Goal: Transaction & Acquisition: Purchase product/service

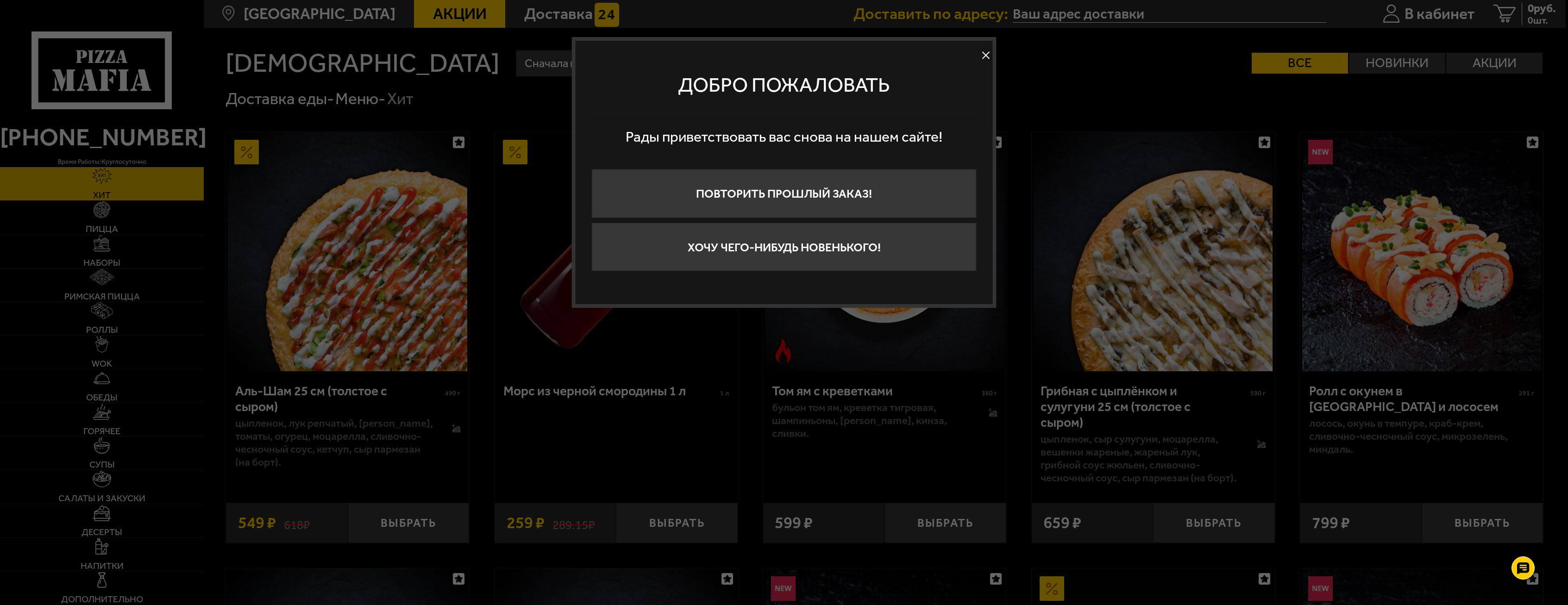
click at [984, 51] on button at bounding box center [985, 55] width 14 height 14
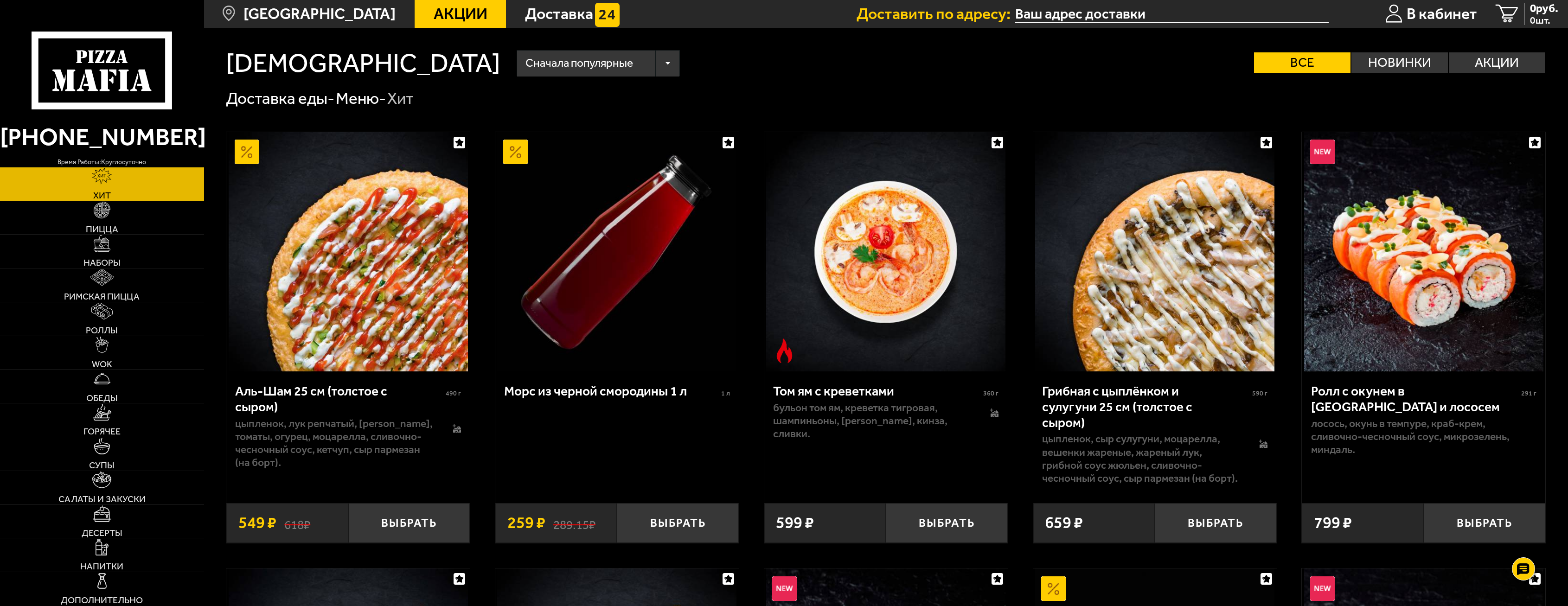
click at [1083, 10] on input "text" at bounding box center [1172, 14] width 313 height 17
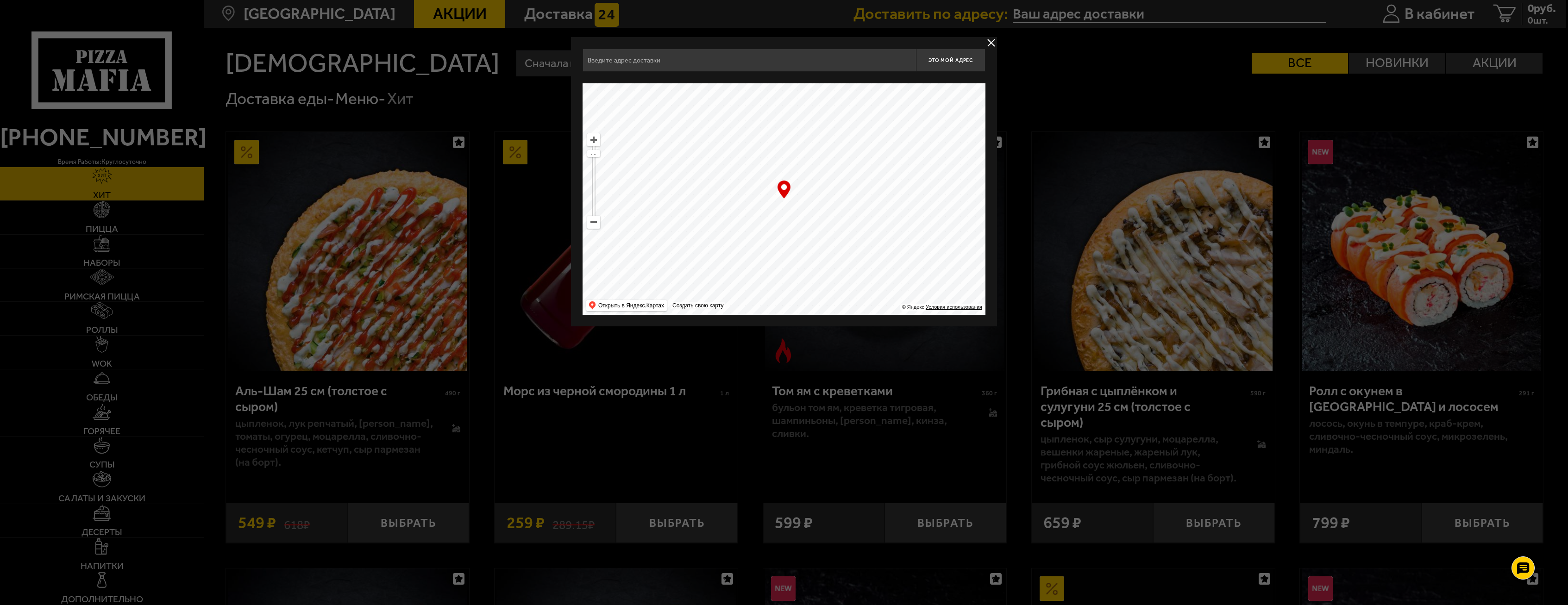
click at [1081, 10] on div at bounding box center [784, 302] width 1568 height 605
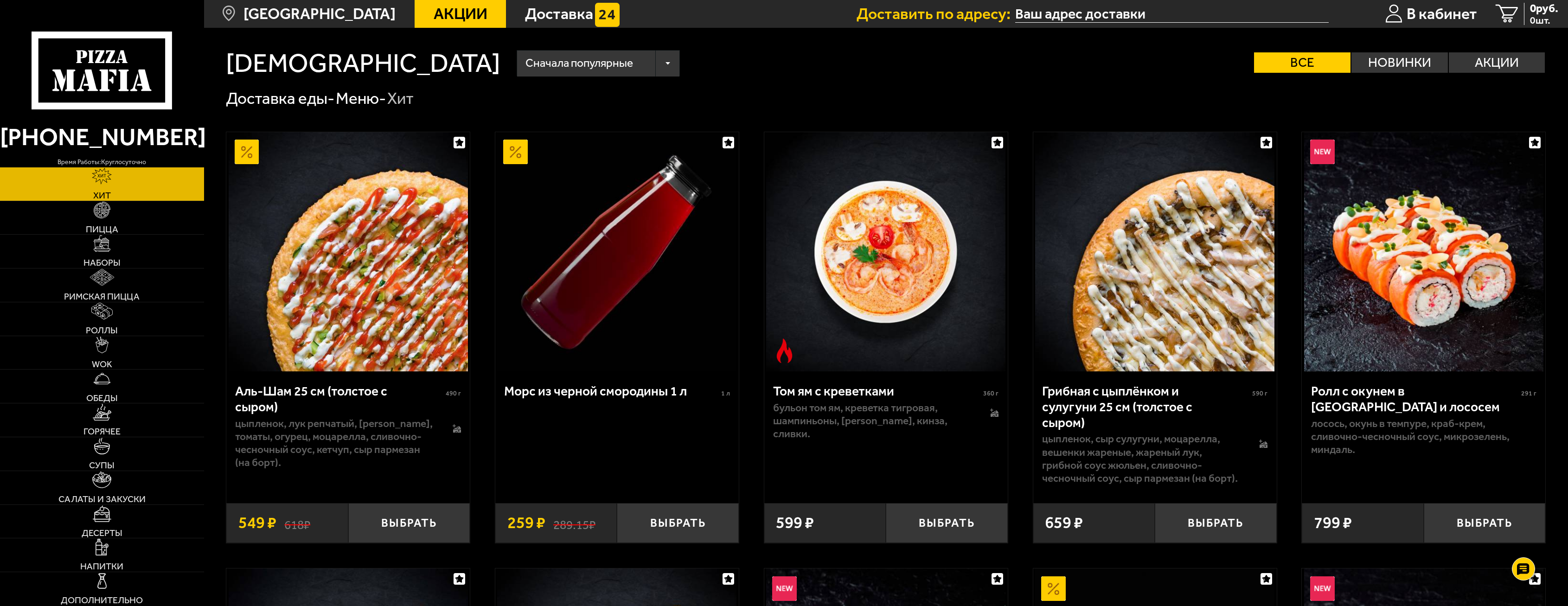
click at [1111, 11] on input "text" at bounding box center [1172, 14] width 313 height 17
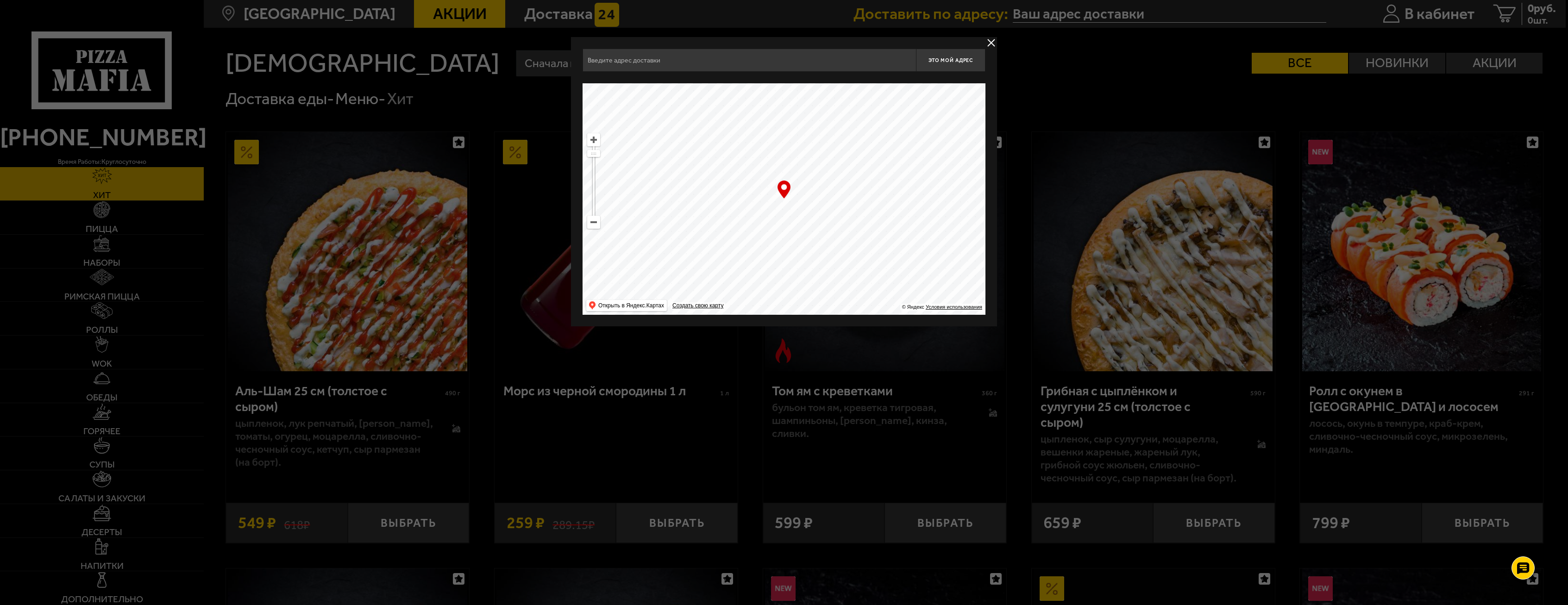
click at [824, 58] on input "text" at bounding box center [749, 60] width 334 height 23
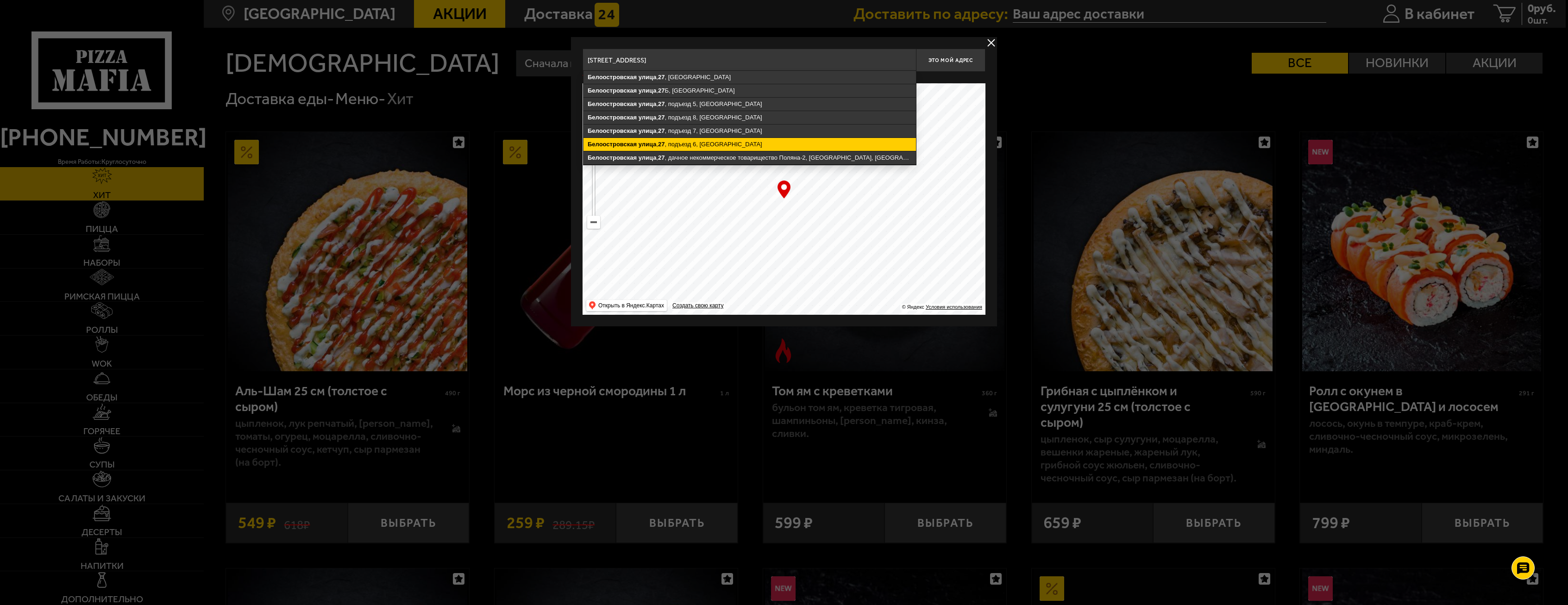
click at [710, 142] on ymaps "[STREET_ADDRESS]" at bounding box center [750, 144] width 332 height 13
type input "Санкт-Петербург, Белоостровская улица, 27, подъезд 6"
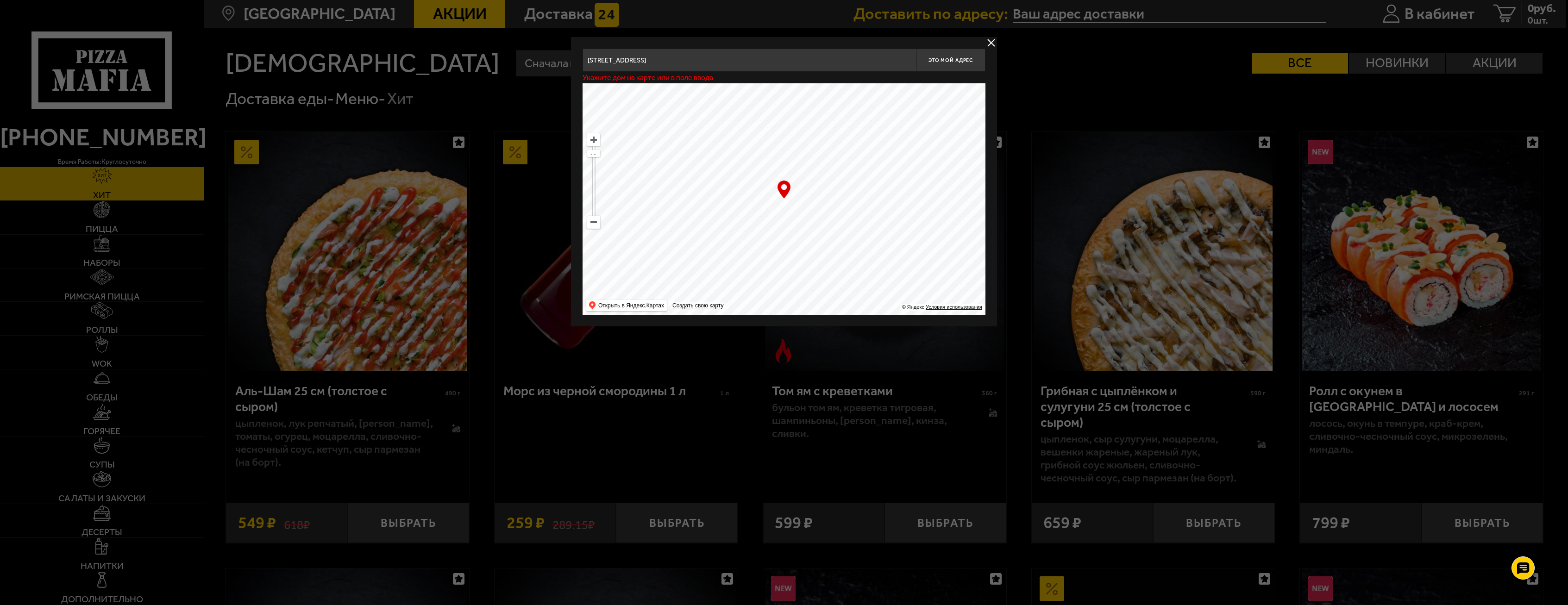
click at [861, 66] on input "Санкт-Петербург, Белоостровская улица, 27, подъезд 6" at bounding box center [749, 60] width 334 height 23
click at [860, 65] on input "Санкт-Петербург, Белоостровская улица, 27, подъезд 6" at bounding box center [749, 60] width 334 height 23
click at [857, 65] on input "Санкт-Петербург, Белоостровская улица, 27, подъезд 6" at bounding box center [749, 60] width 334 height 23
click at [712, 77] on ymaps "Белоостровская улица , 27 , подъезд 6 , Санкт-Петербург" at bounding box center [750, 77] width 332 height 13
click at [956, 59] on span "Это мой адрес" at bounding box center [950, 60] width 44 height 6
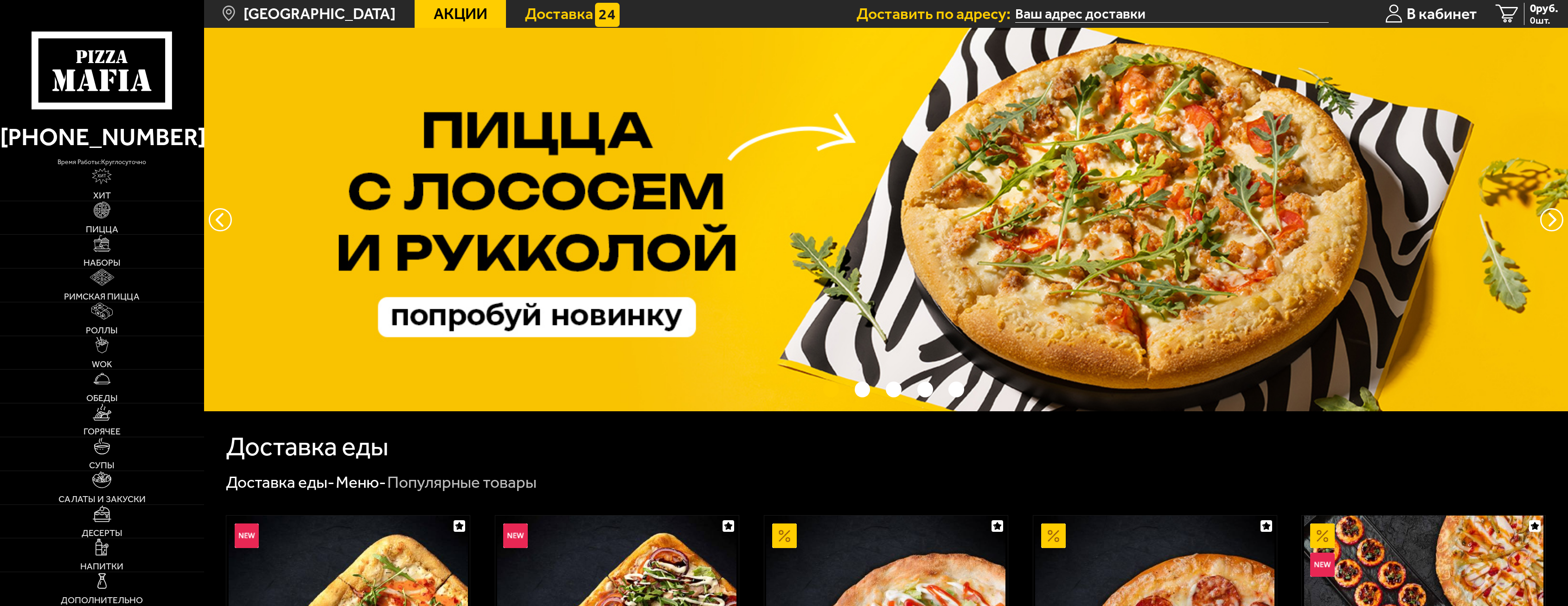
click at [528, 8] on span "Доставка" at bounding box center [559, 14] width 68 height 16
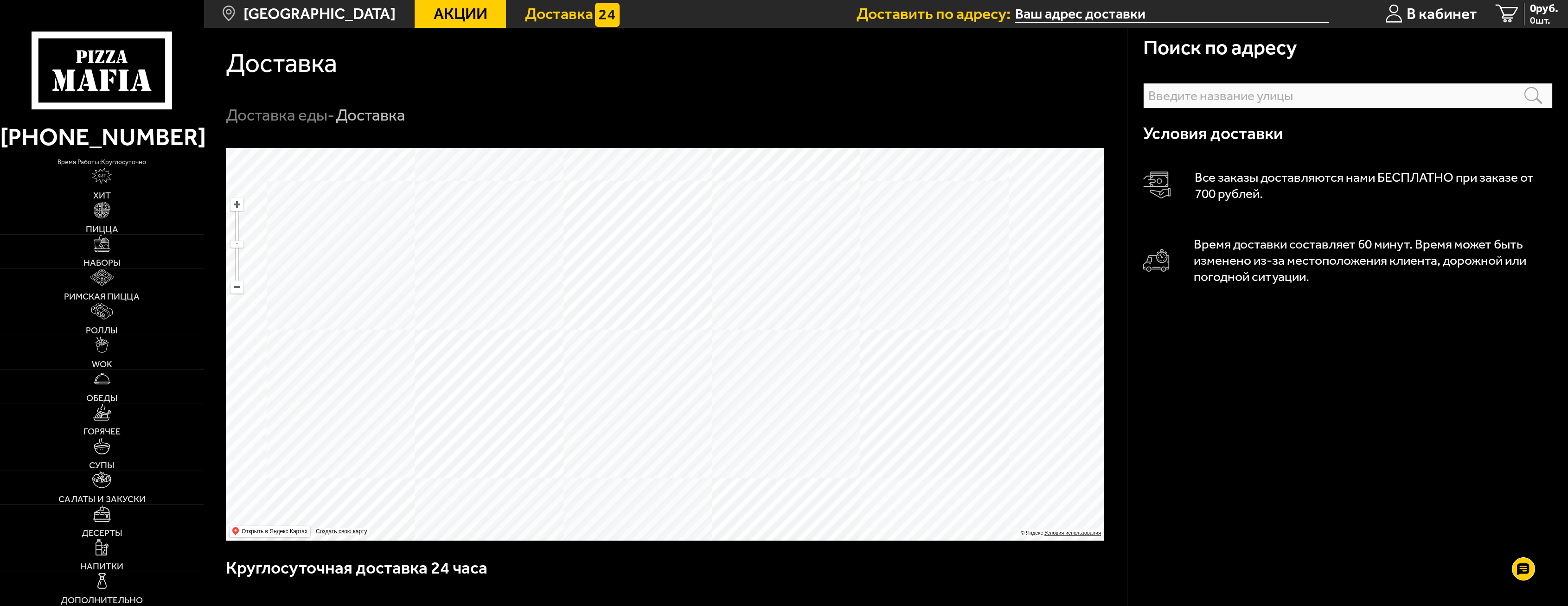
click at [1238, 89] on input "text" at bounding box center [1348, 96] width 410 height 26
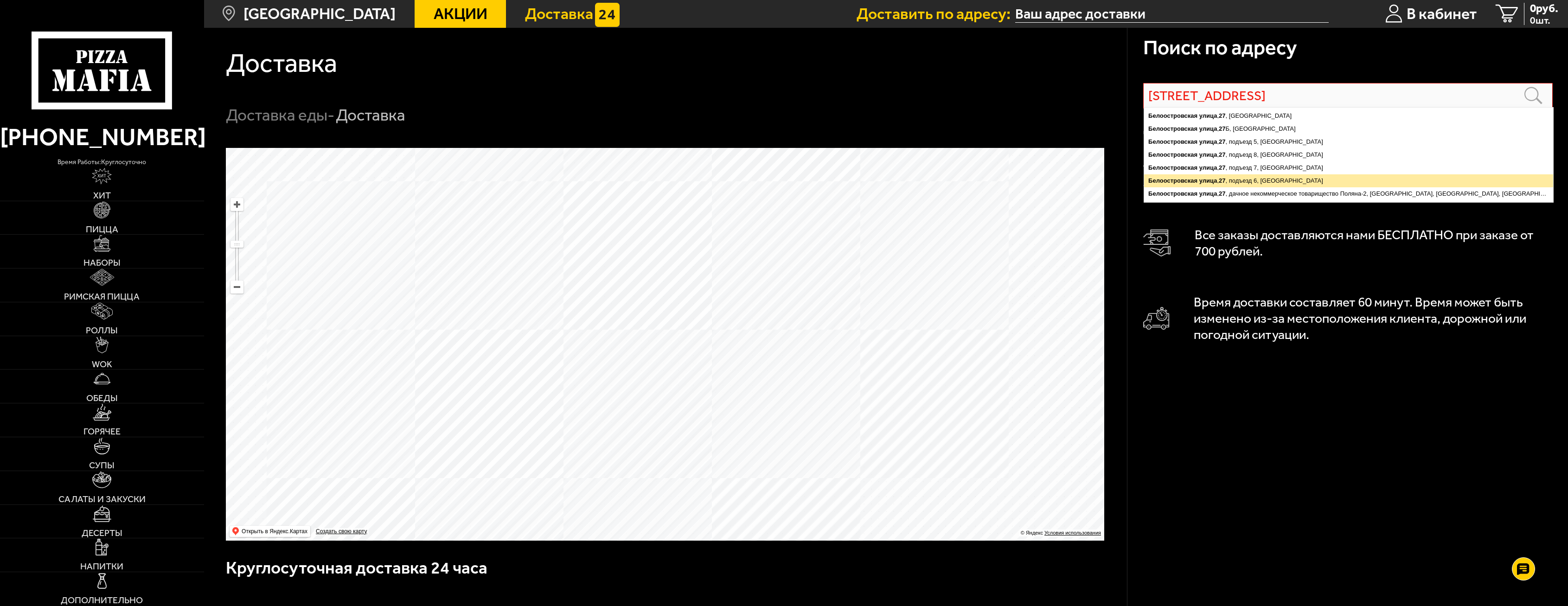
click at [1217, 180] on ymaps "[STREET_ADDRESS]" at bounding box center [1349, 180] width 409 height 13
type input "[STREET_ADDRESS]"
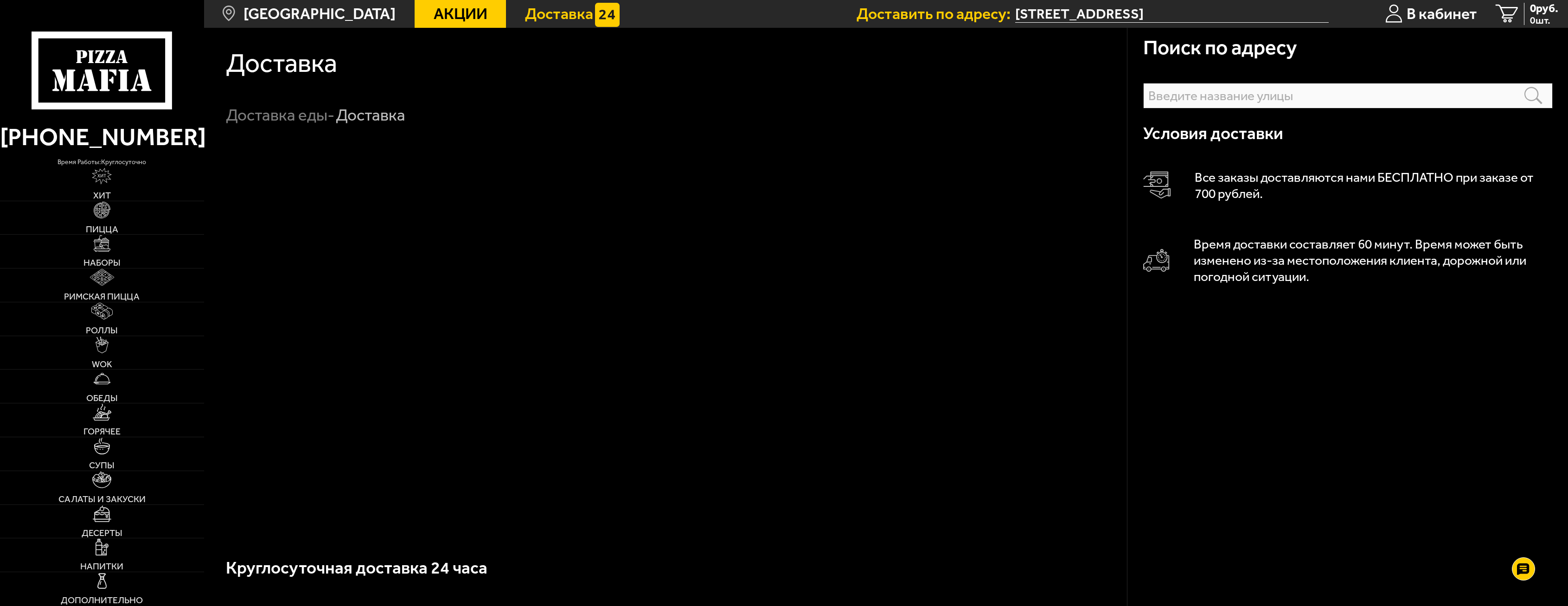
click at [1222, 97] on input "text" at bounding box center [1348, 96] width 410 height 26
